Goal: Task Accomplishment & Management: Manage account settings

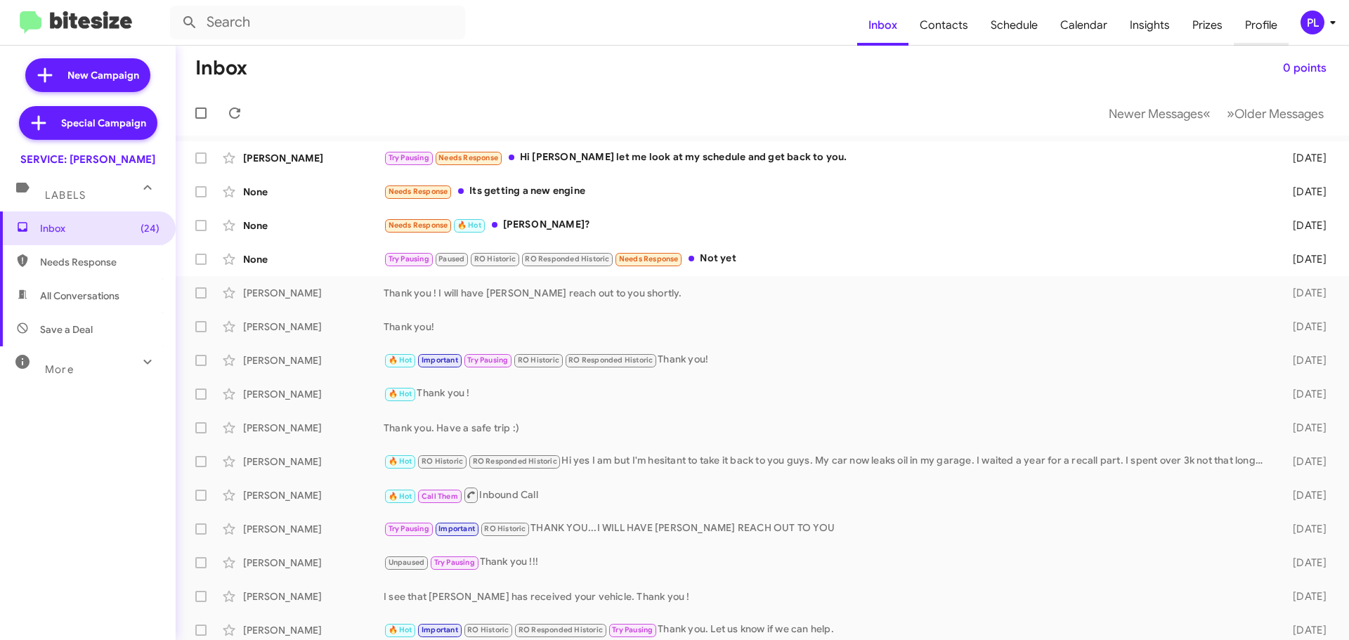
click at [1248, 27] on span "Profile" at bounding box center [1261, 25] width 55 height 41
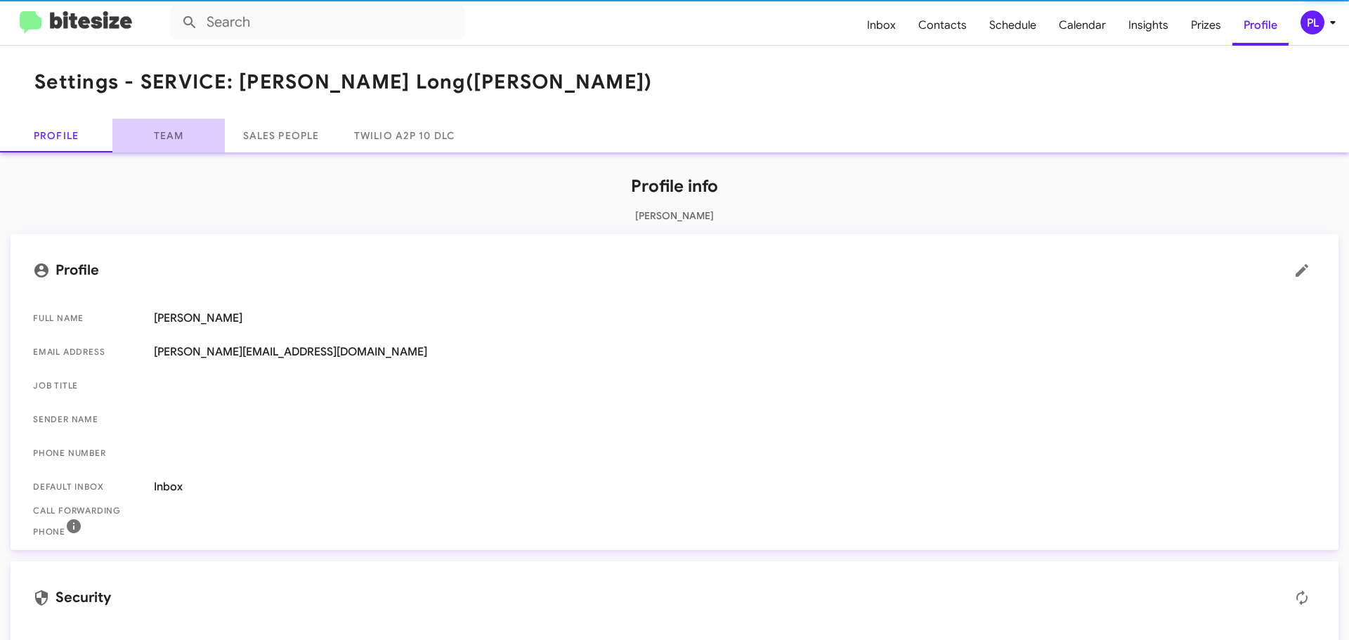
click at [170, 128] on link "Team" at bounding box center [168, 136] width 112 height 34
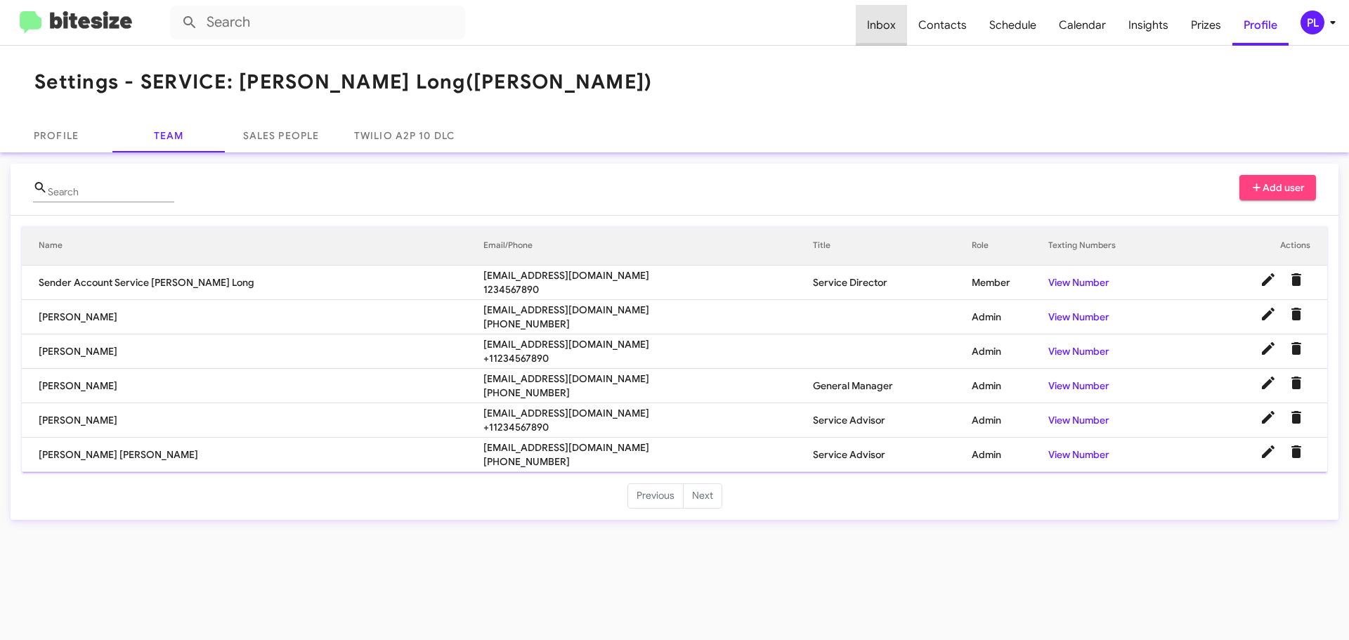
click at [877, 23] on span "Inbox" at bounding box center [881, 25] width 51 height 41
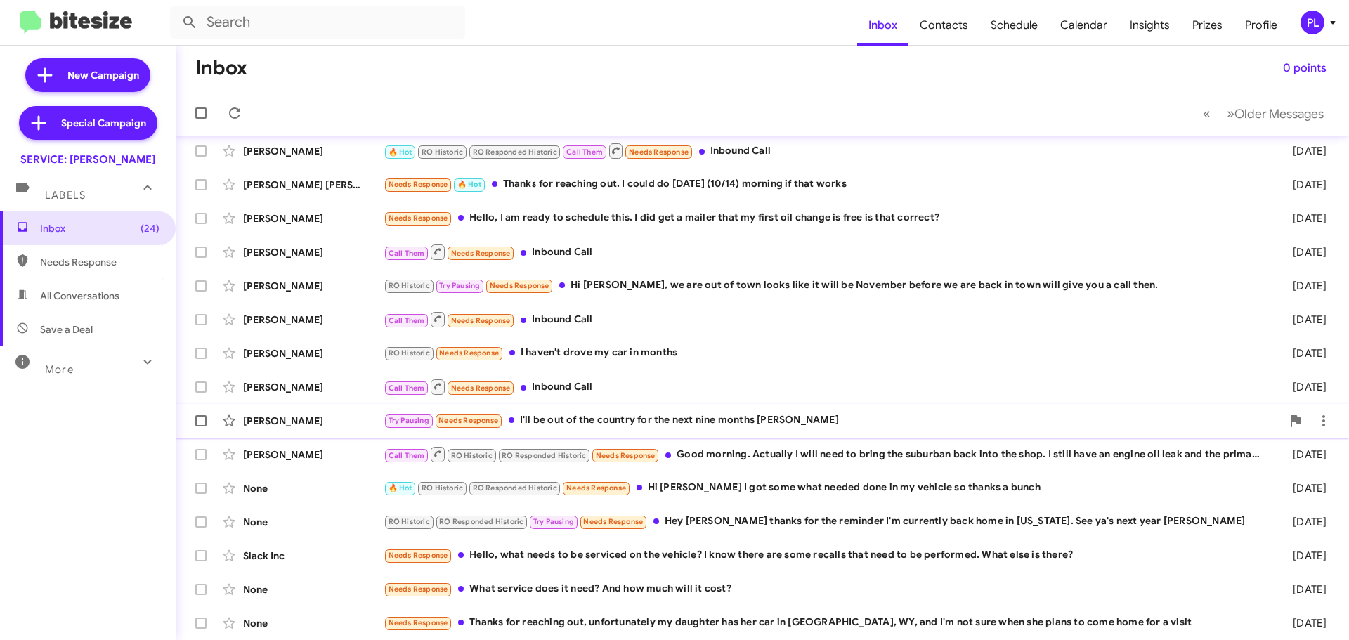
scroll to position [35, 0]
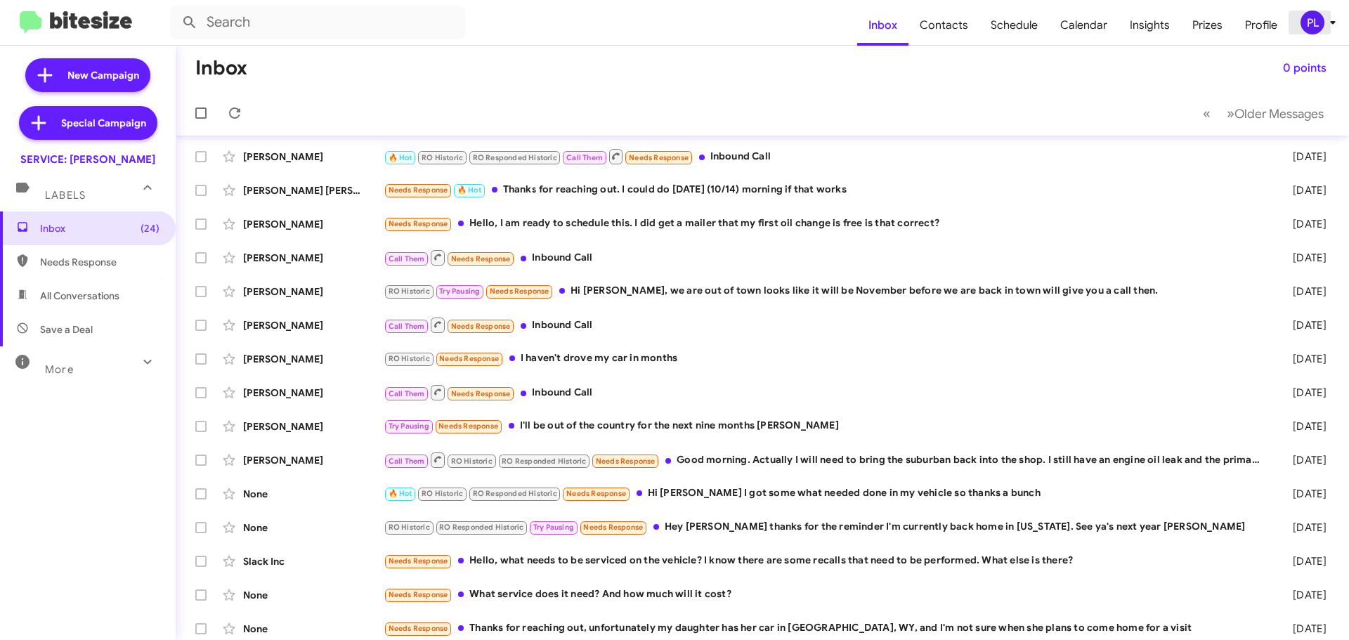
click at [1329, 19] on icon at bounding box center [1332, 22] width 17 height 17
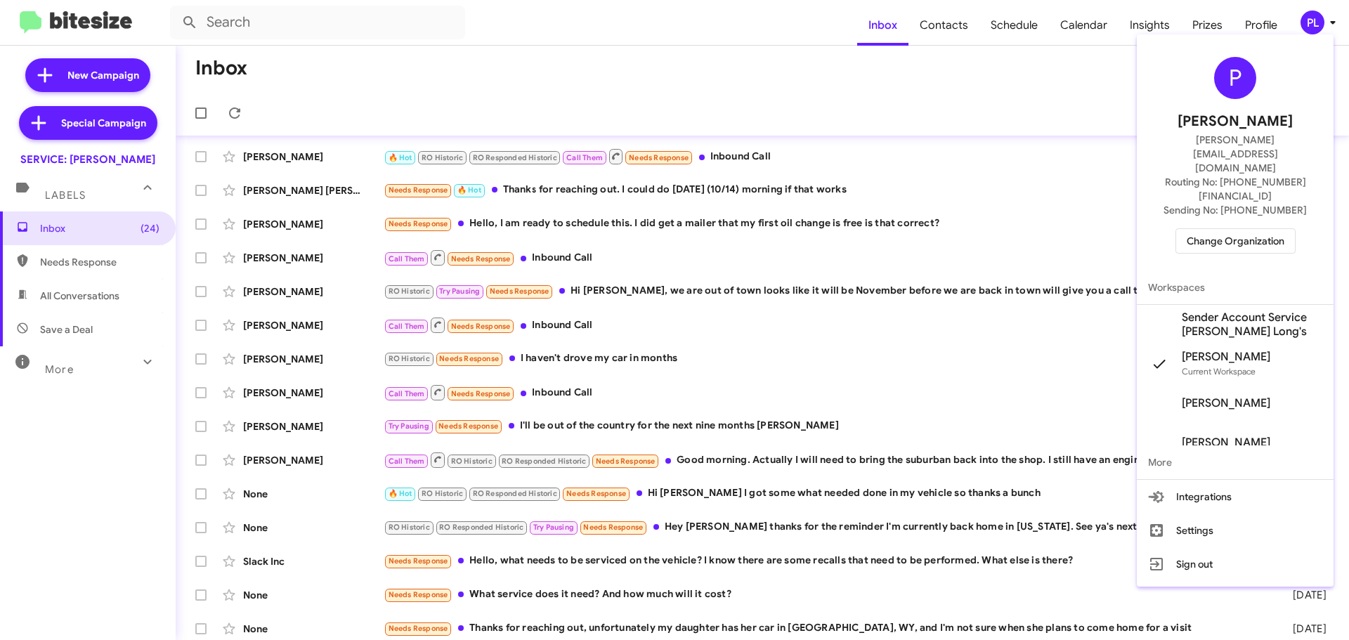
click at [1234, 229] on span "Change Organization" at bounding box center [1236, 241] width 98 height 24
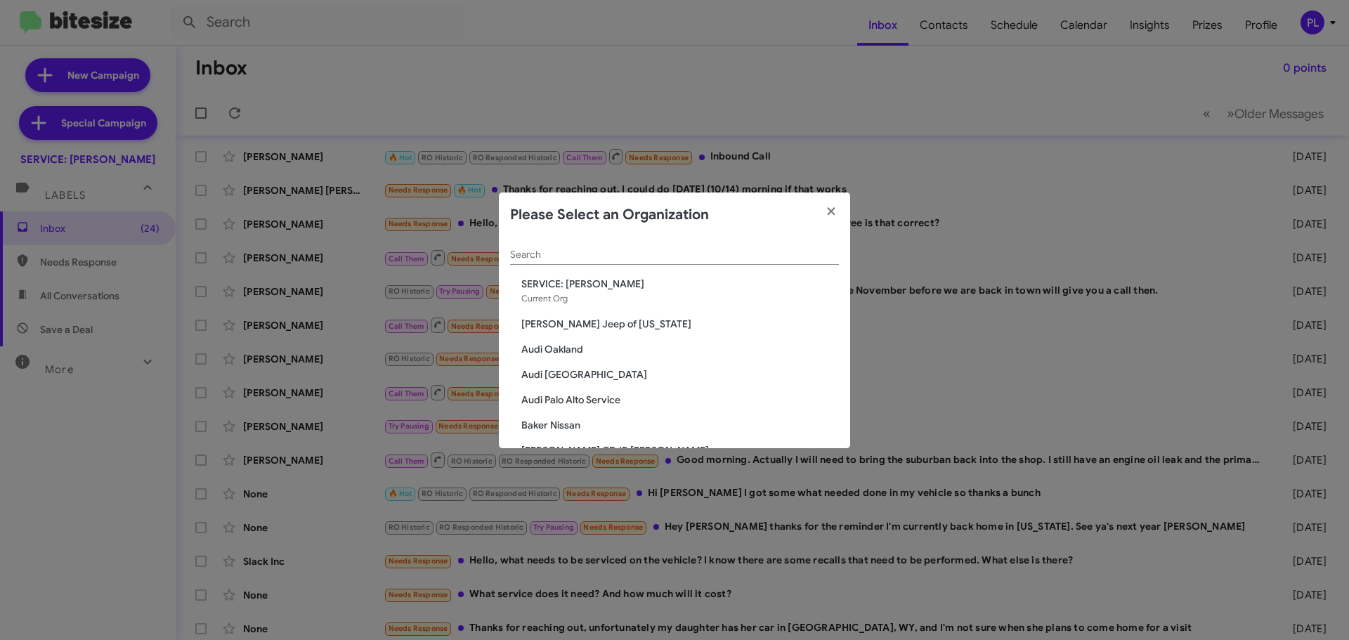
click at [661, 256] on input "Search" at bounding box center [674, 254] width 329 height 11
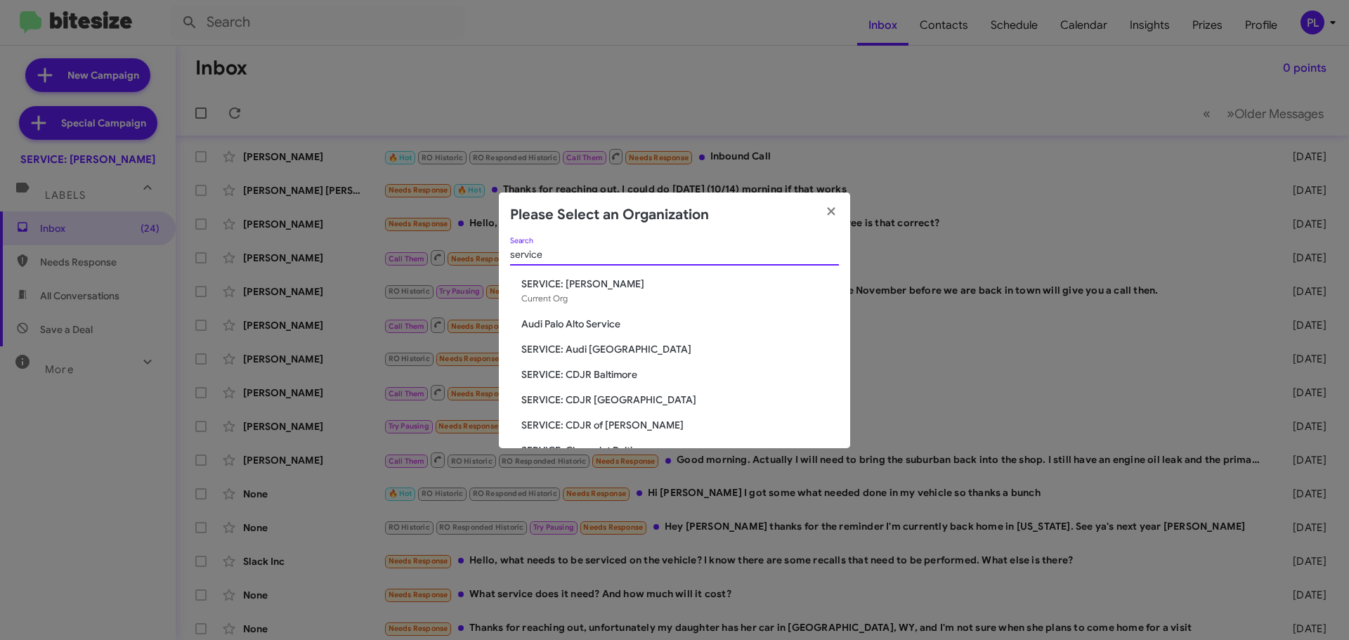
type input "service"
click at [597, 318] on span "Audi Palo Alto Service" at bounding box center [680, 324] width 318 height 14
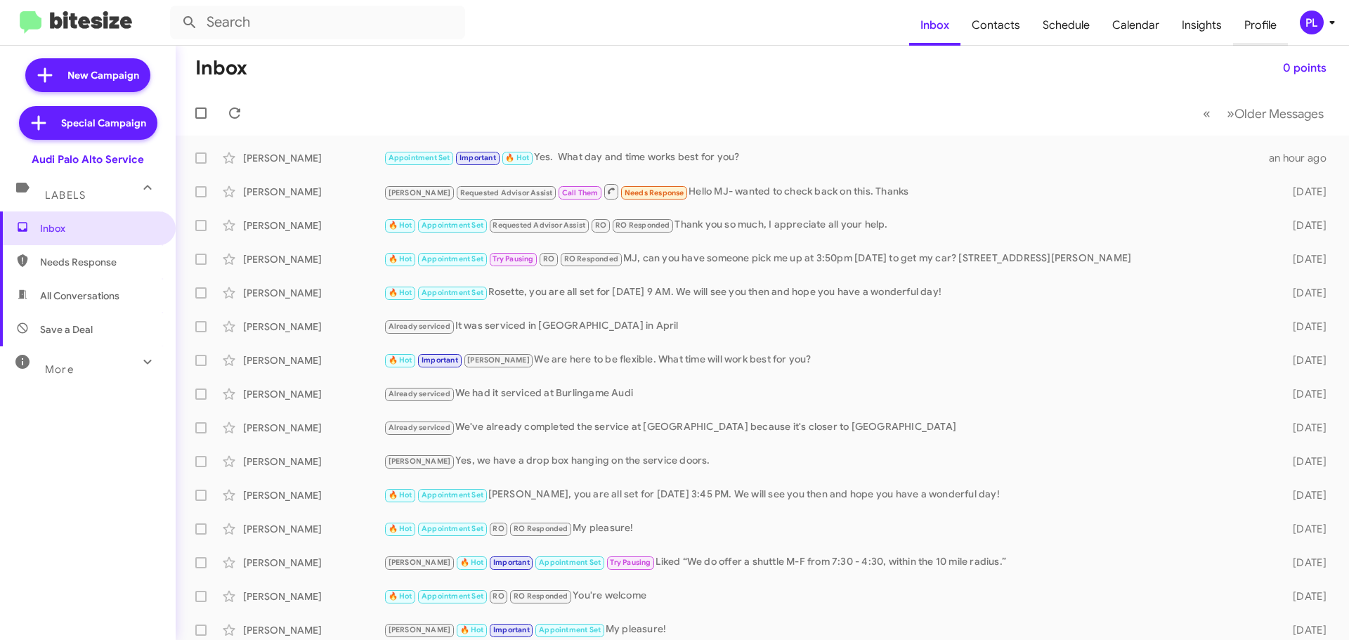
drag, startPoint x: 0, startPoint y: 0, endPoint x: 1269, endPoint y: 19, distance: 1268.9
click at [1269, 19] on span "Profile" at bounding box center [1260, 25] width 55 height 41
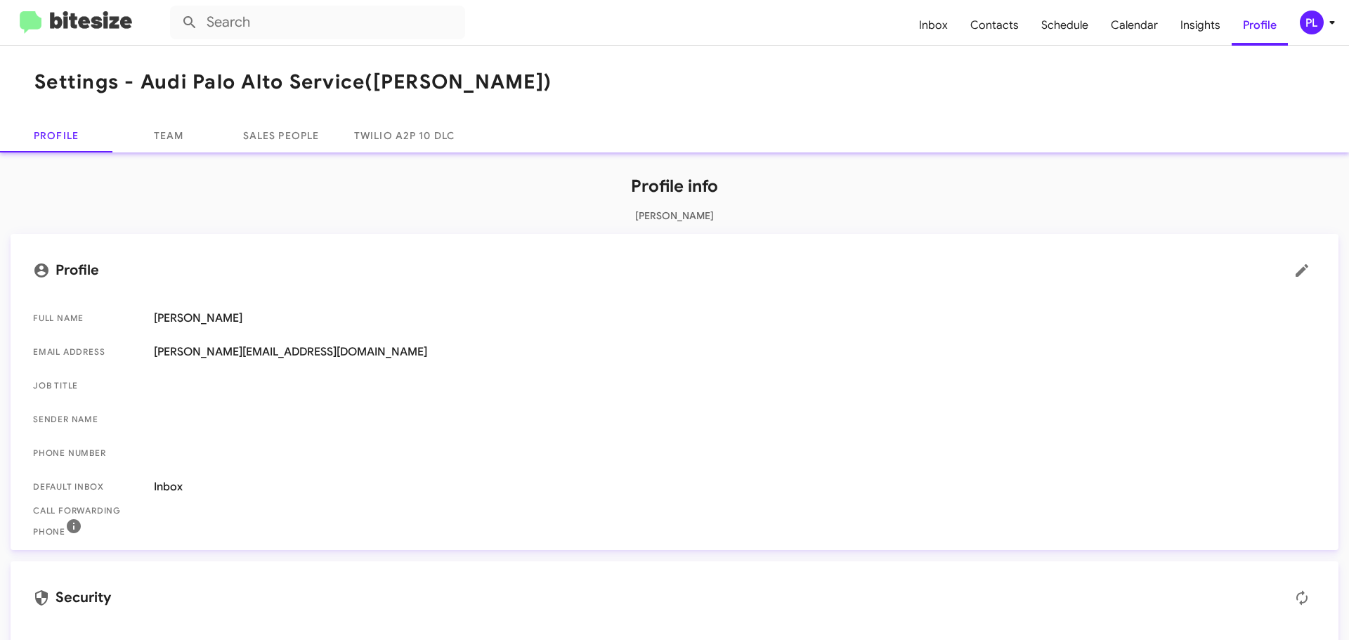
click at [1328, 13] on span "PL" at bounding box center [1320, 23] width 42 height 24
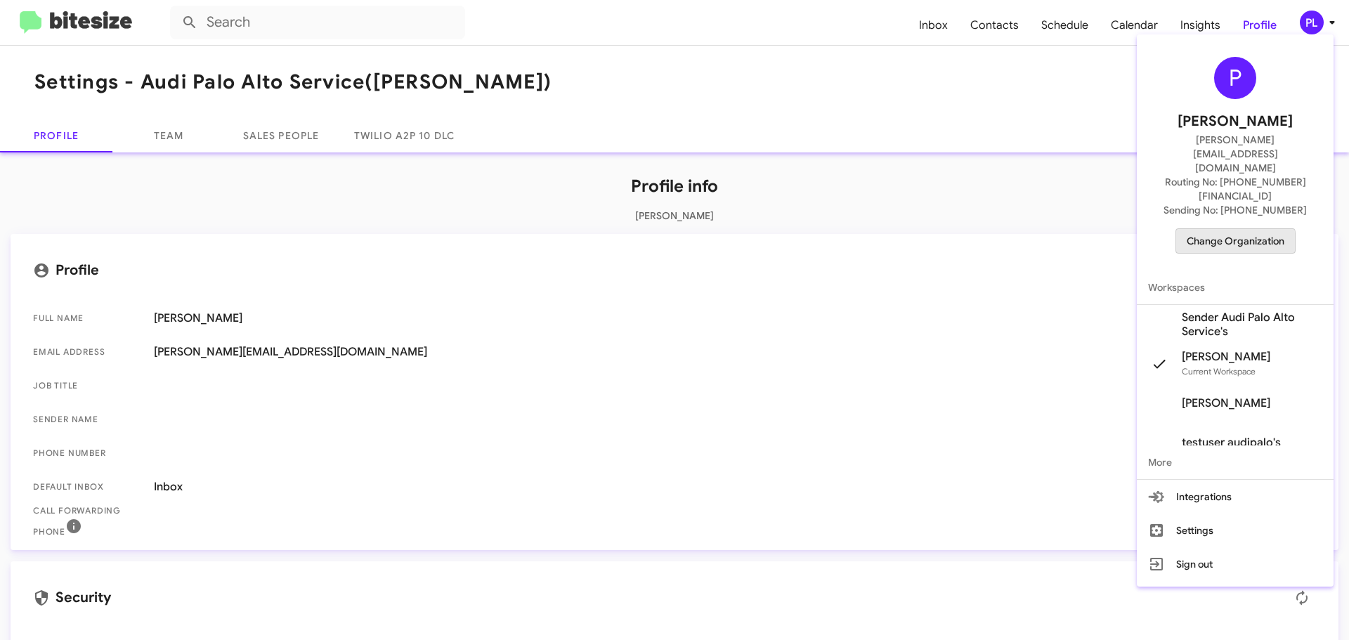
click at [1213, 229] on span "Change Organization" at bounding box center [1236, 241] width 98 height 24
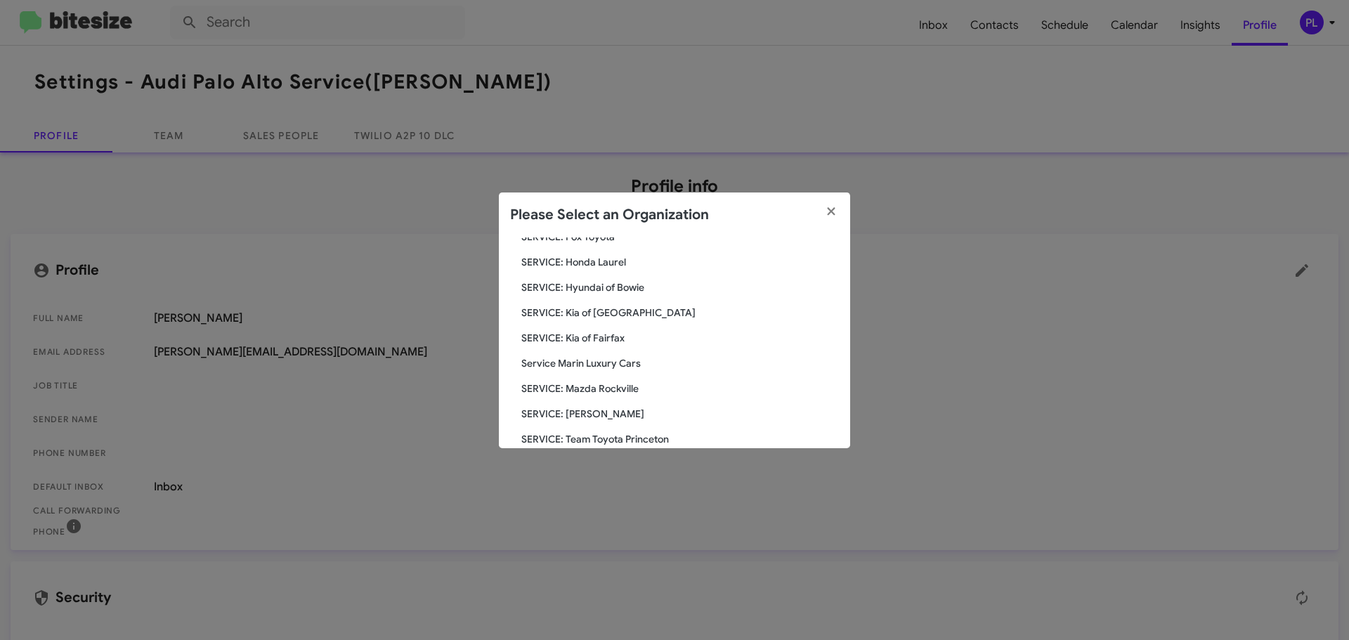
scroll to position [1858, 0]
click at [593, 362] on span "Service Marin Luxury Cars" at bounding box center [680, 362] width 318 height 14
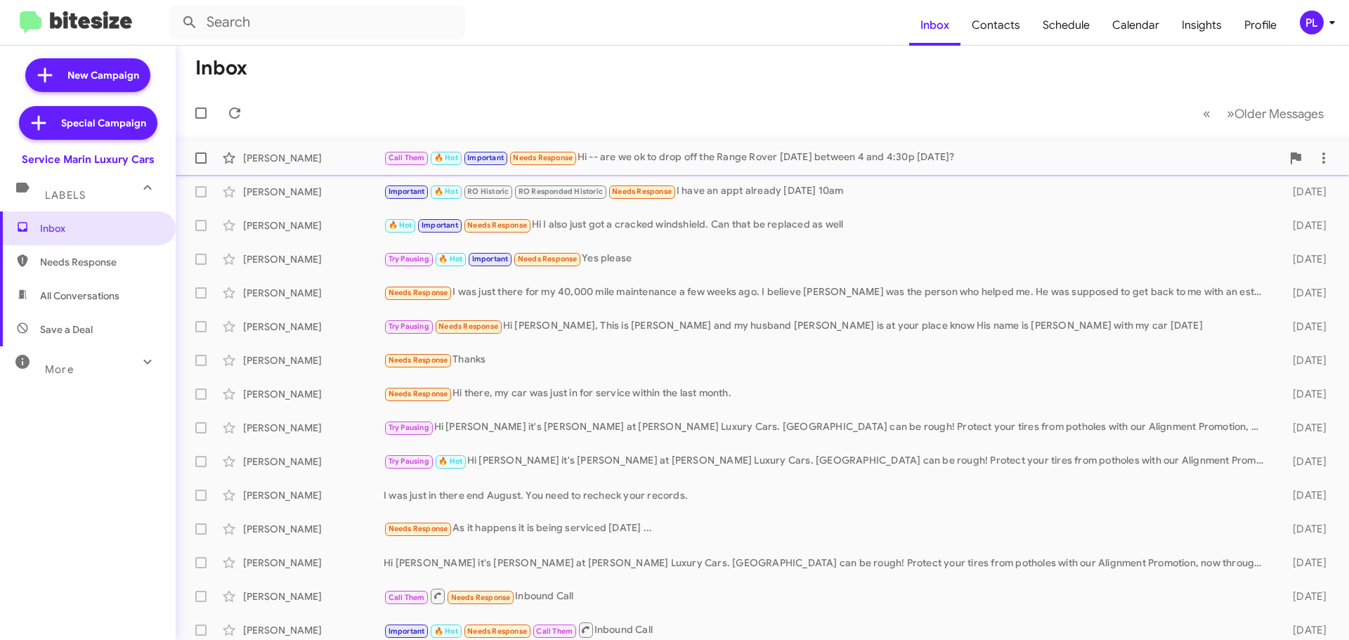
click at [868, 166] on div "Call Them 🔥 Hot Important Needs Response Hi -- are we ok to drop off the Range …" at bounding box center [833, 158] width 898 height 16
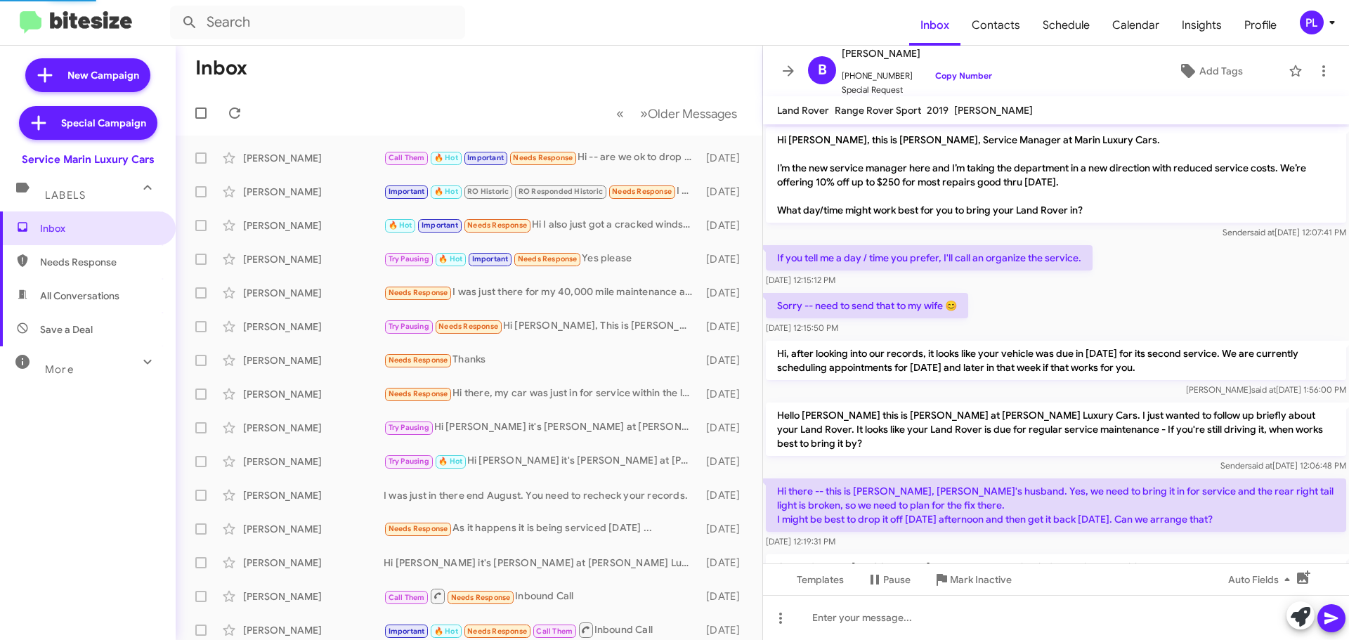
scroll to position [648, 0]
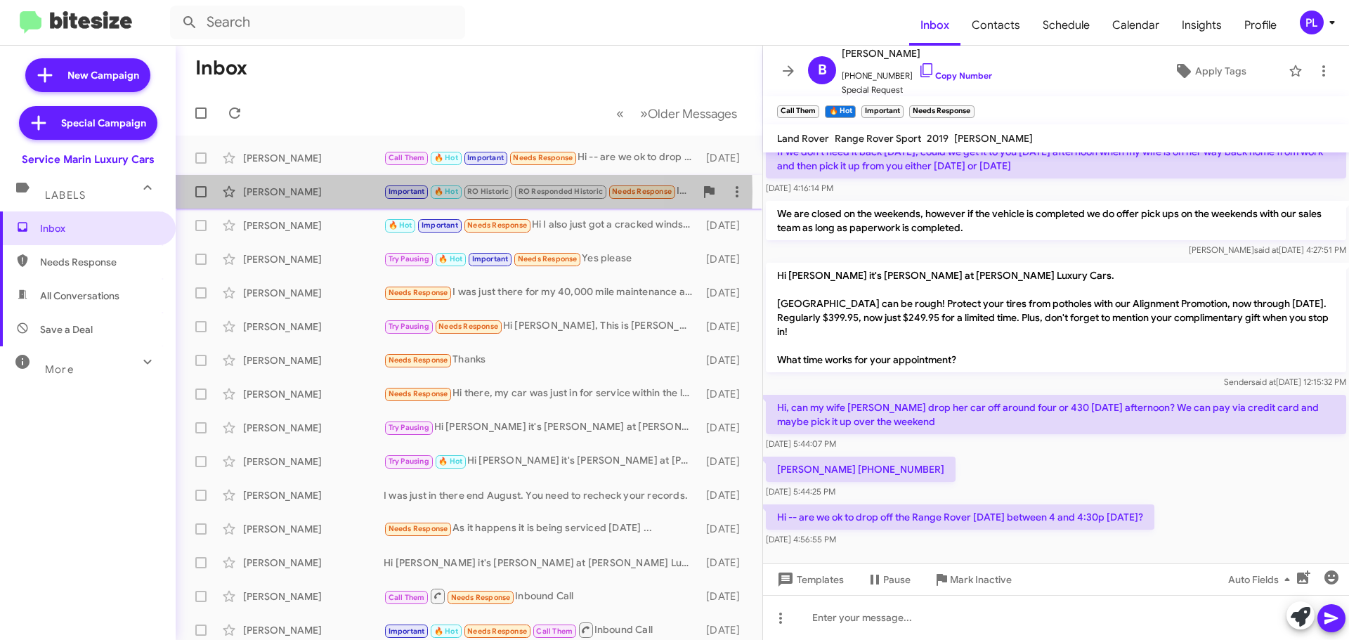
click at [351, 192] on div "Rhonda Crofts" at bounding box center [313, 192] width 141 height 14
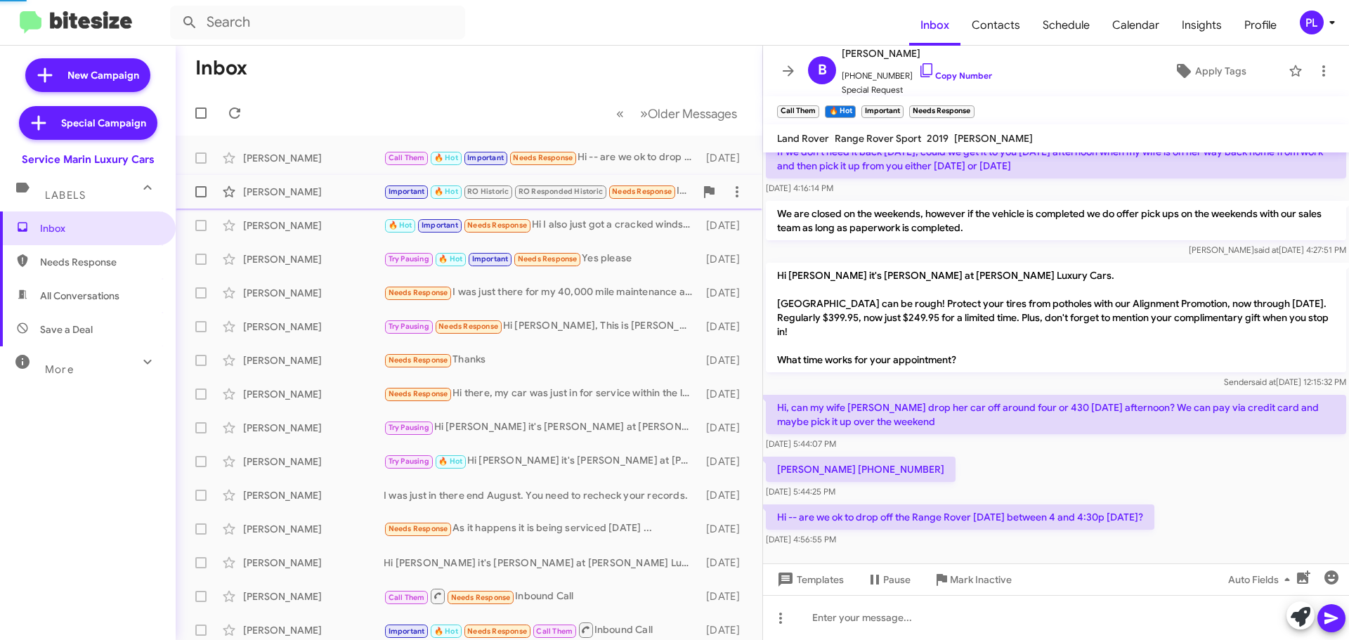
scroll to position [726, 0]
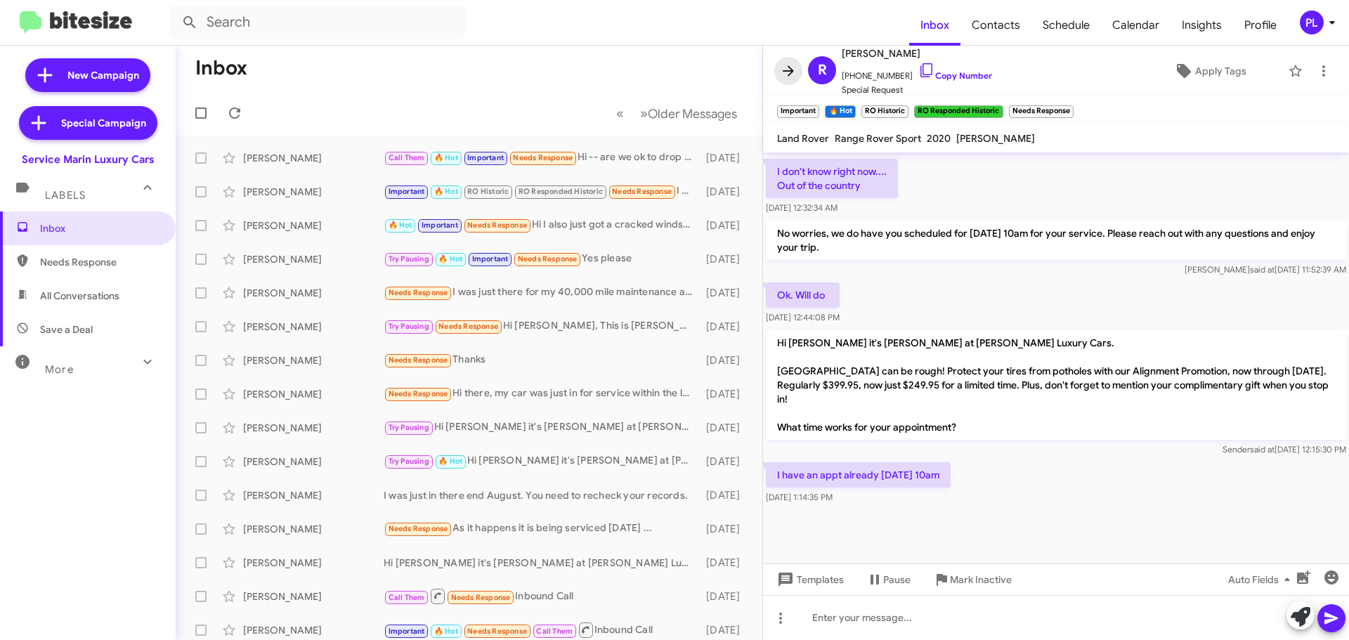
click at [791, 70] on icon at bounding box center [788, 70] width 11 height 11
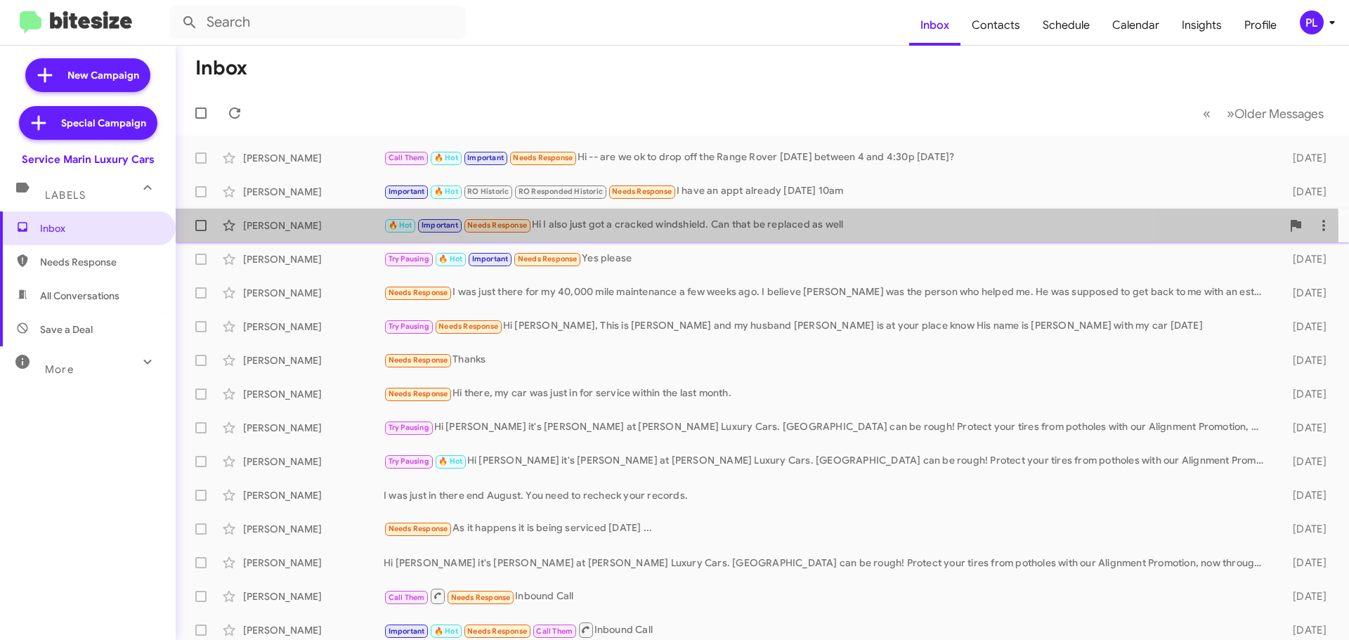
click at [264, 234] on div "Scott Zhu 🔥 Hot Important Needs Response Hi I also just got a cracked windshiel…" at bounding box center [762, 225] width 1151 height 28
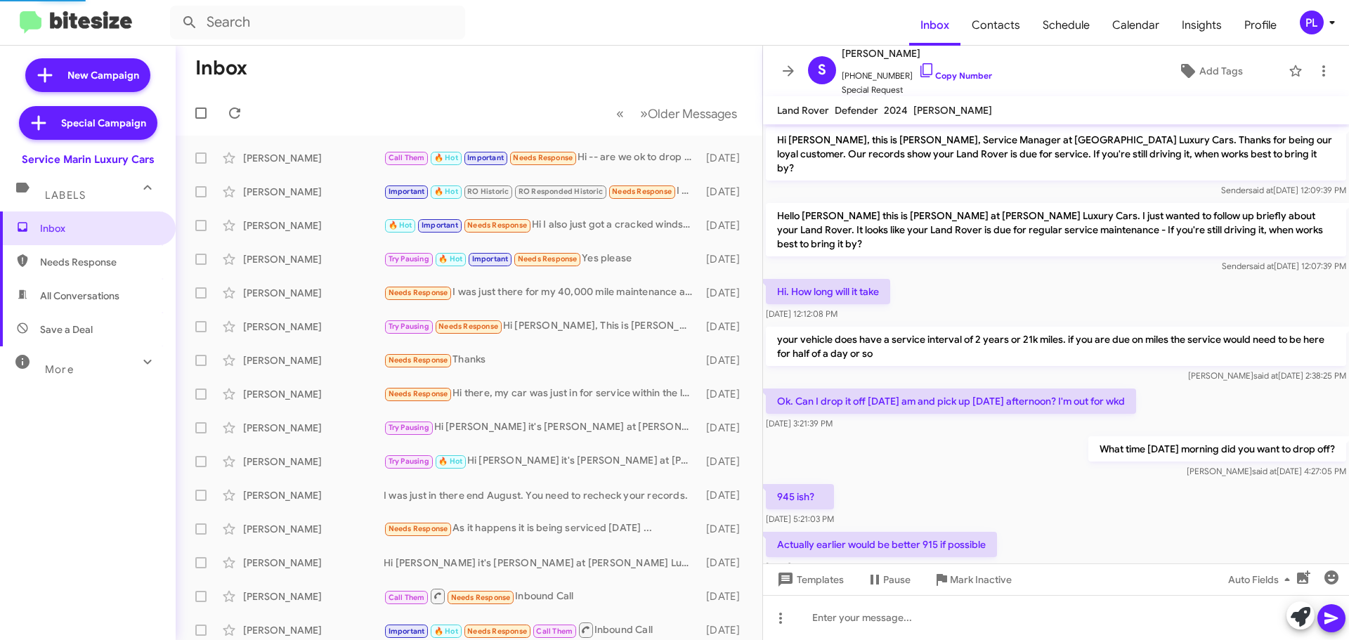
scroll to position [471, 0]
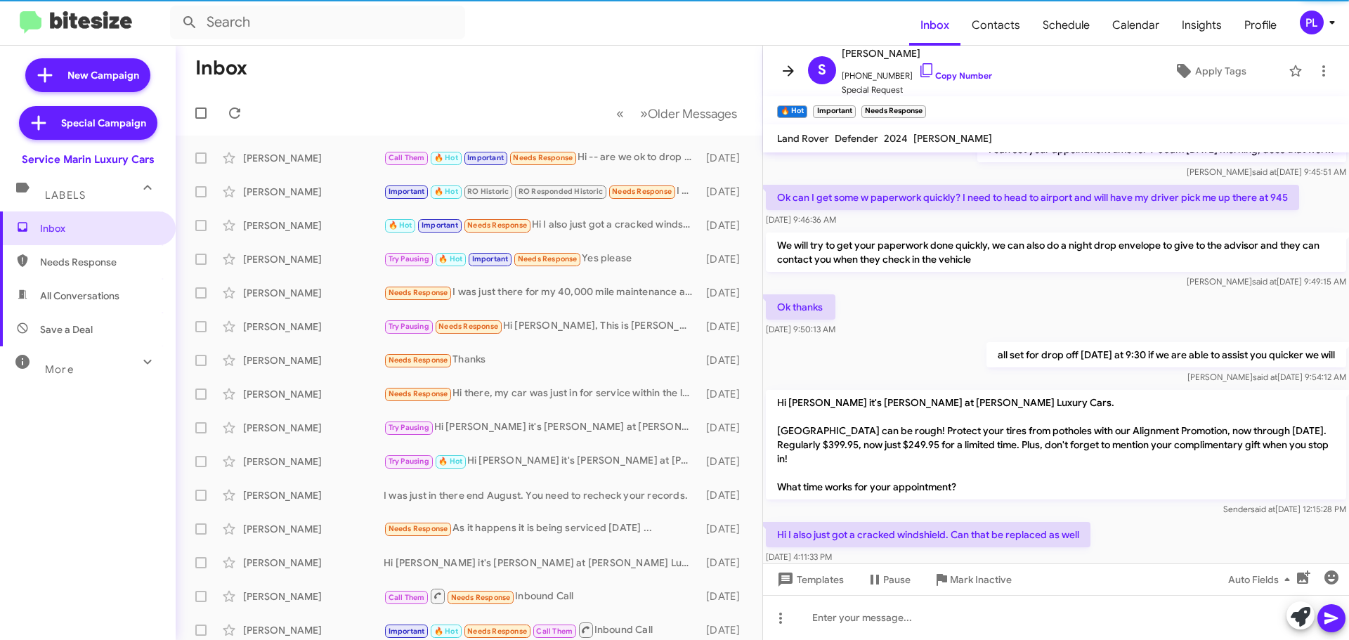
click at [776, 76] on span at bounding box center [788, 71] width 28 height 17
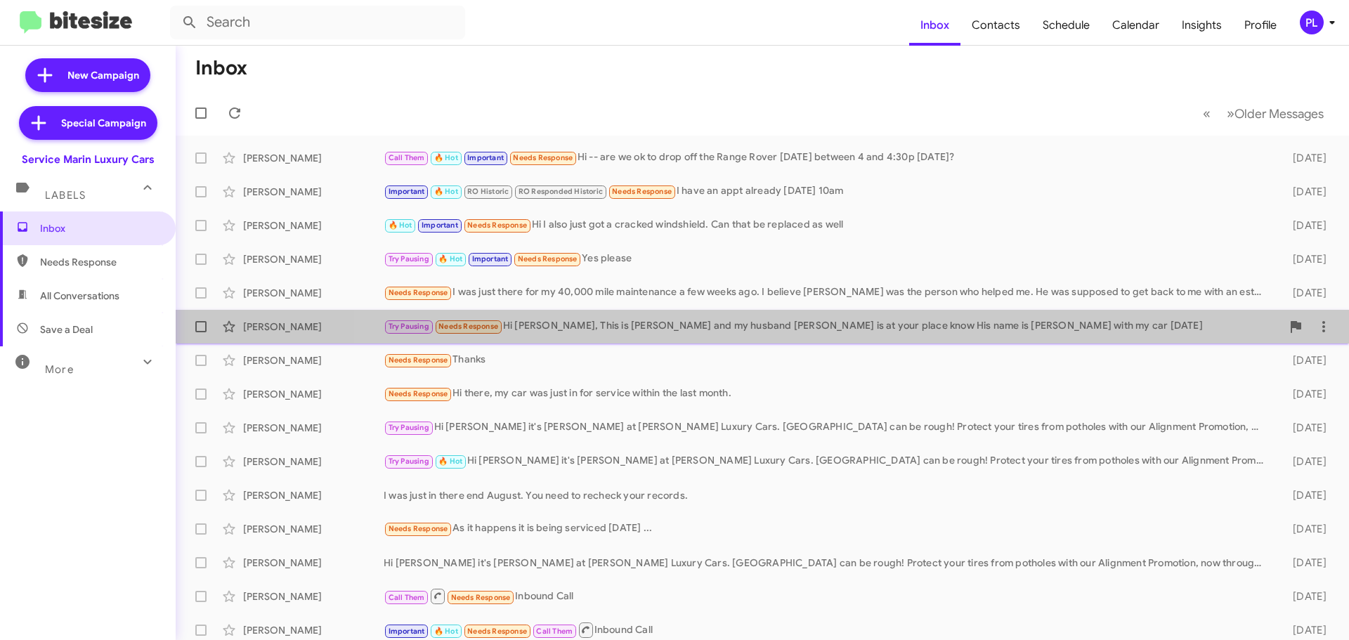
click at [932, 318] on div "Try Pausing Needs Response Hi Yordano, This is Nancy and my husband Douglas is …" at bounding box center [833, 326] width 898 height 16
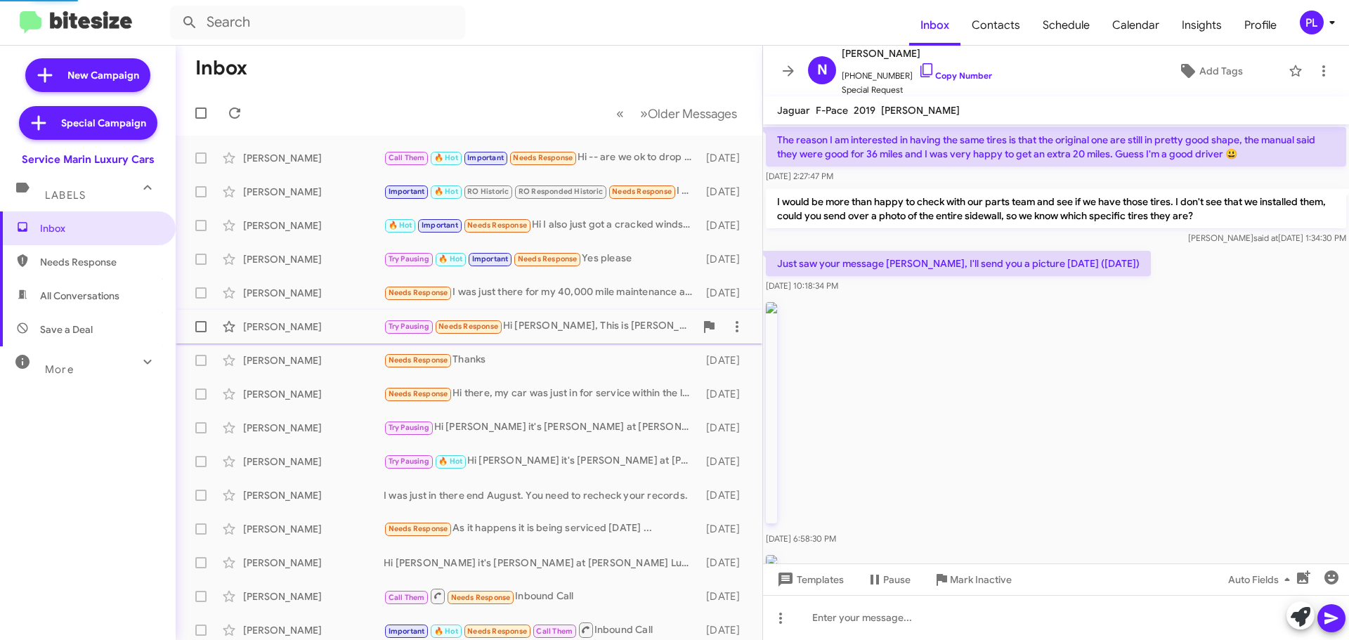
scroll to position [2096, 0]
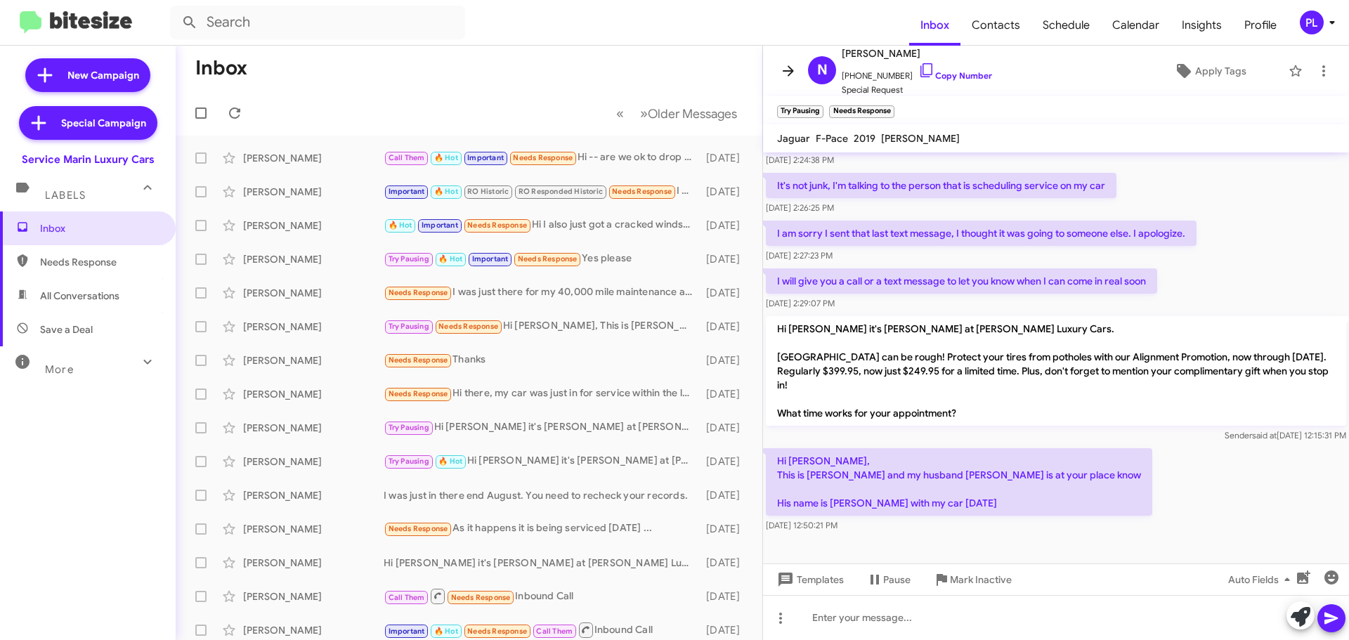
click at [785, 73] on icon at bounding box center [788, 71] width 17 height 17
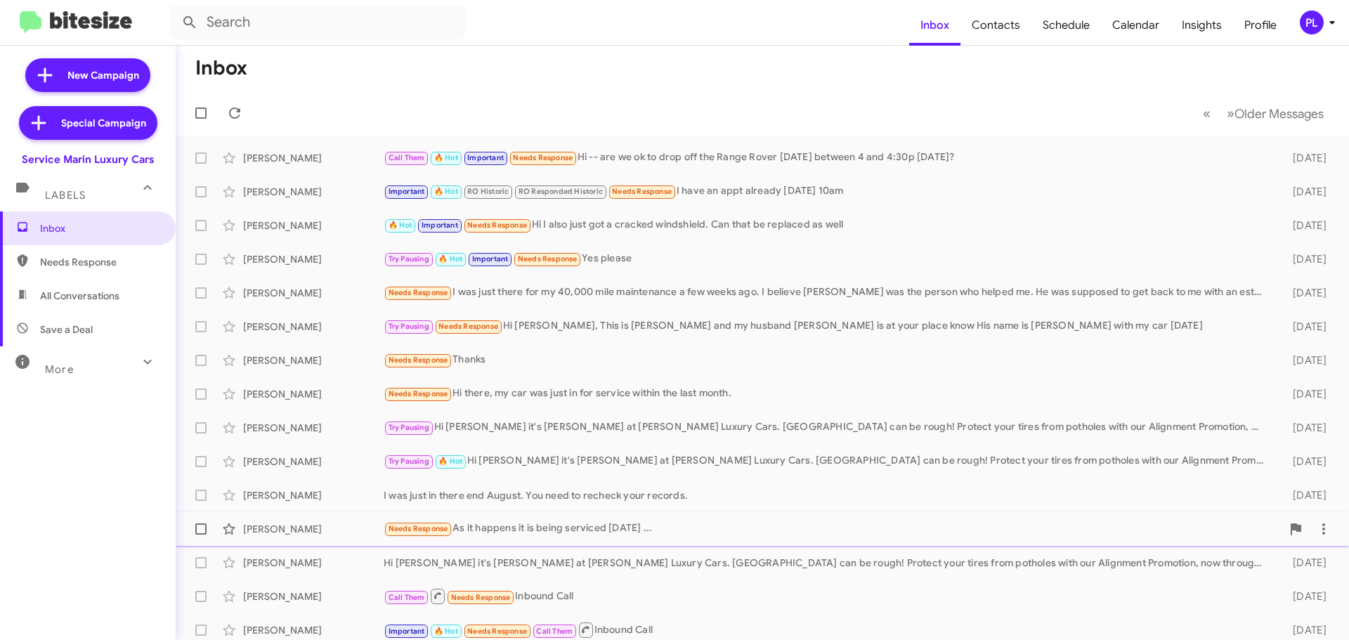
click at [261, 521] on div "Robert Grzeszczuk Needs Response As it happens it is being serviced today ... 6…" at bounding box center [762, 529] width 1151 height 28
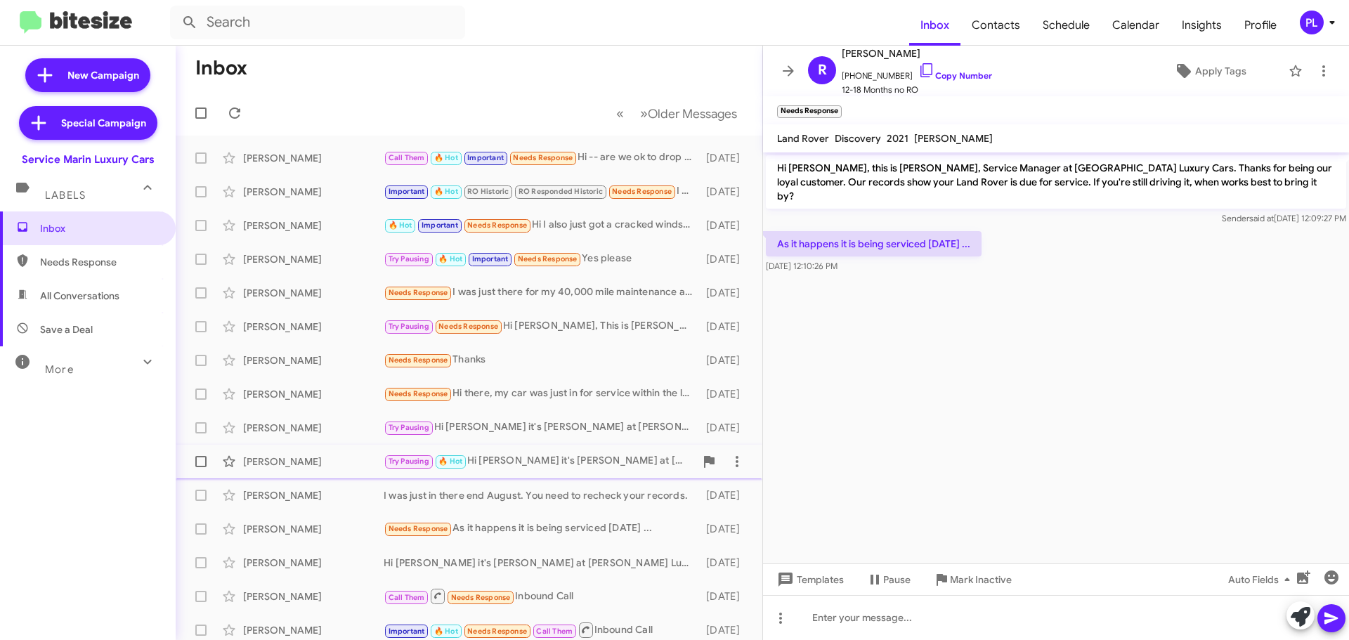
click at [308, 458] on div "Matthew Pearson" at bounding box center [313, 462] width 141 height 14
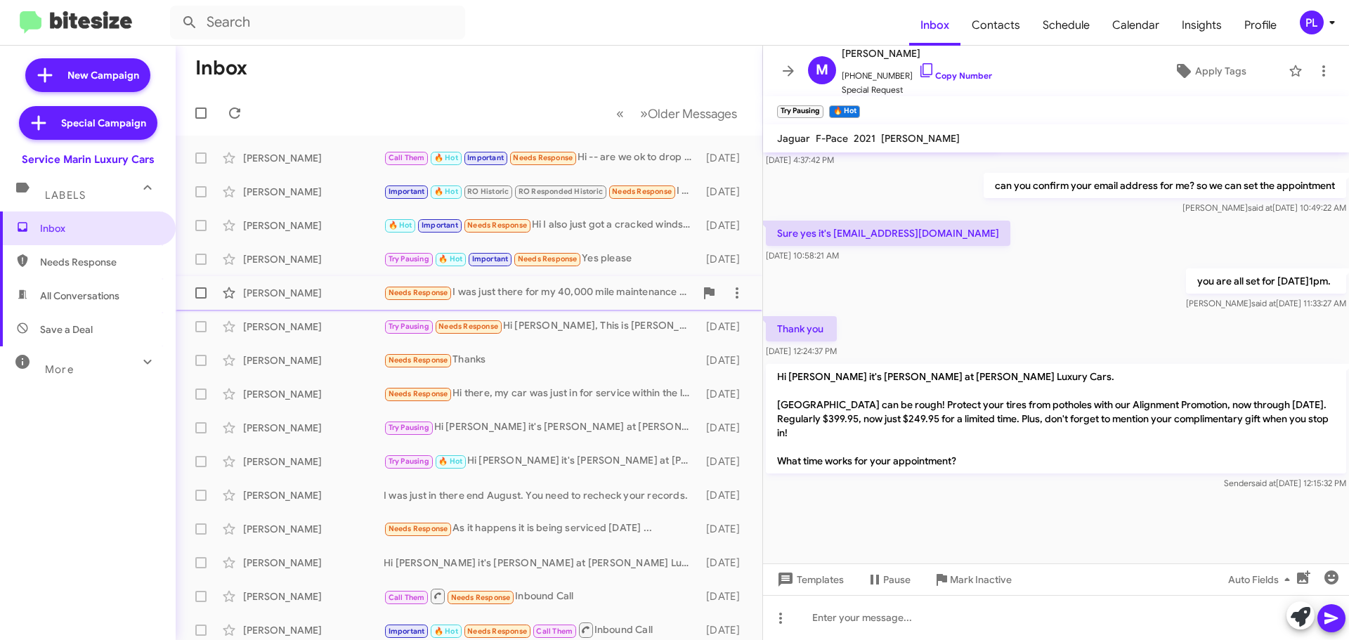
click at [329, 301] on div "Angela Hatcher Needs Response I was just there for my 40,000 mile maintenance a…" at bounding box center [469, 293] width 564 height 28
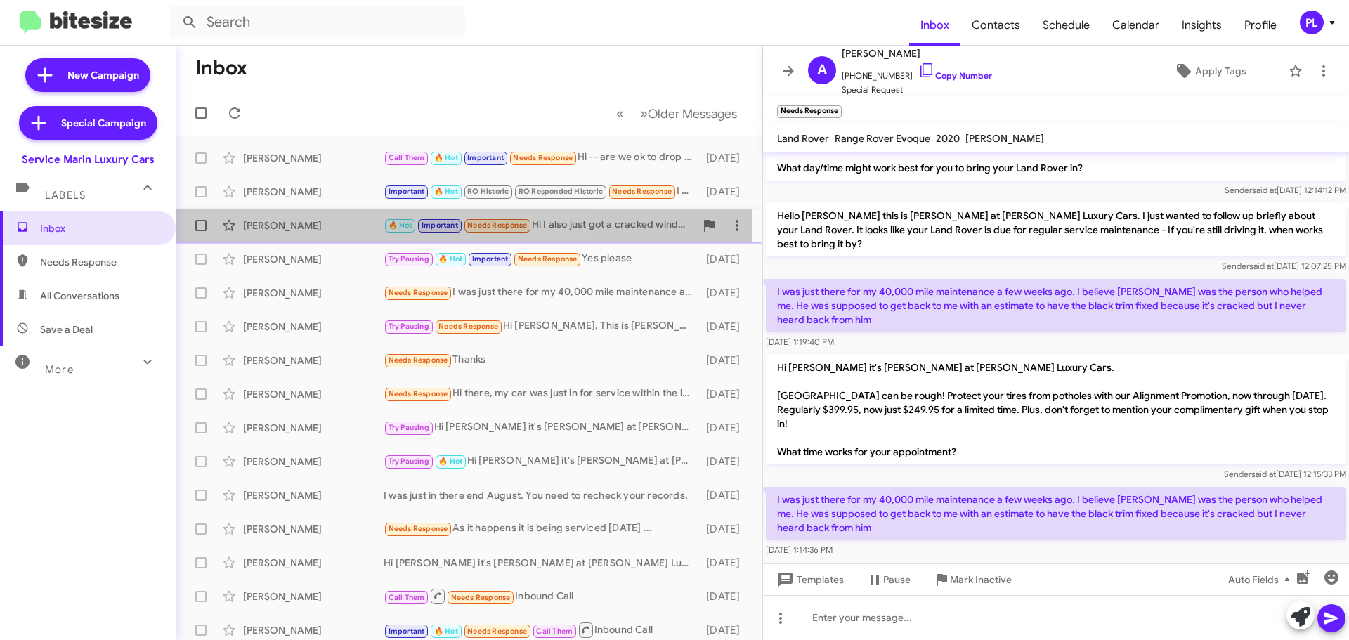
click at [315, 219] on div "Scott Zhu" at bounding box center [313, 225] width 141 height 14
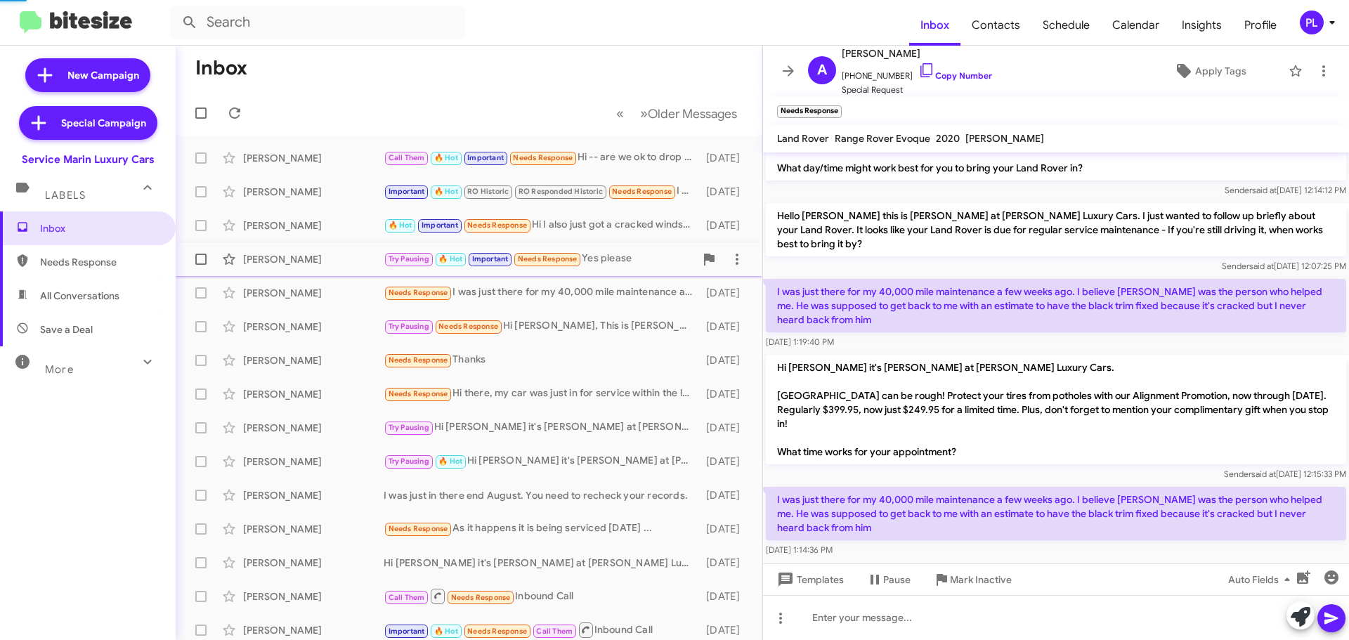
scroll to position [499, 0]
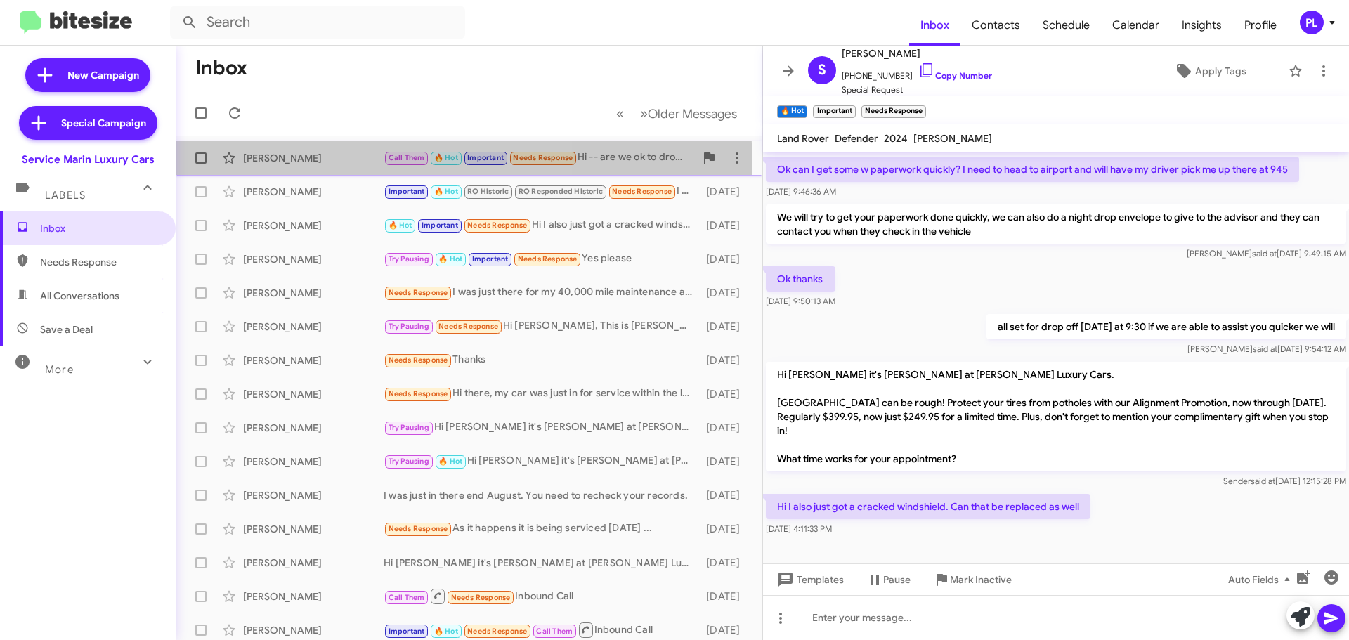
click at [305, 167] on div "Bridget Dolan Call Them 🔥 Hot Important Needs Response Hi -- are we ok to drop …" at bounding box center [469, 158] width 564 height 28
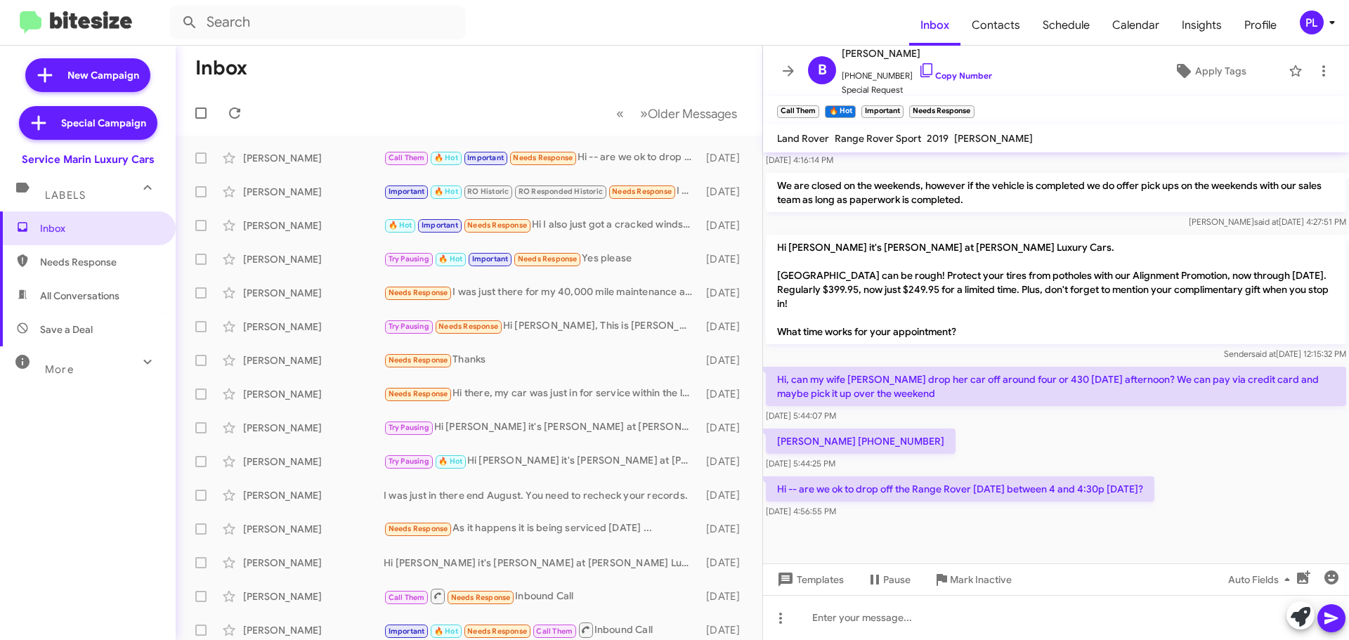
click at [790, 67] on icon at bounding box center [788, 70] width 11 height 11
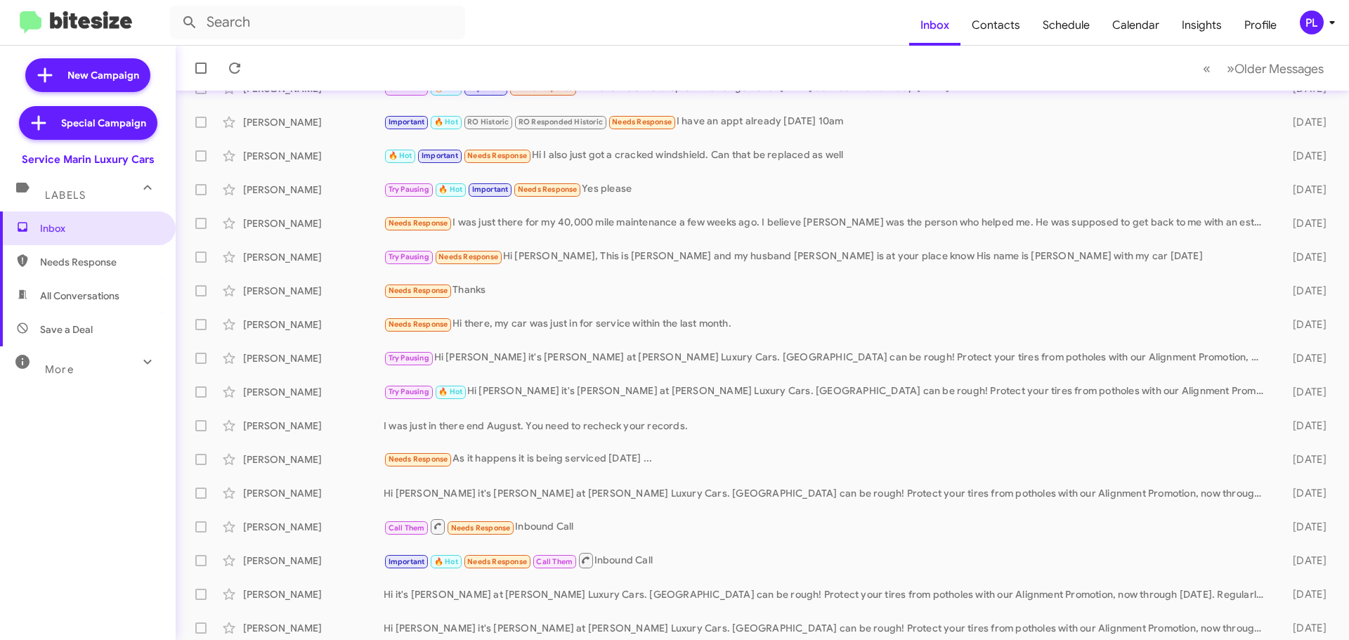
scroll to position [70, 0]
